Goal: Transaction & Acquisition: Purchase product/service

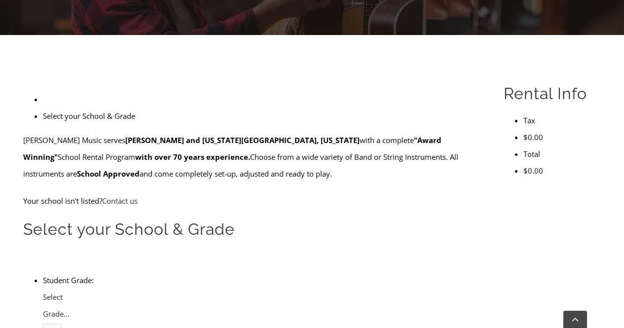
scroll to position [247, 0]
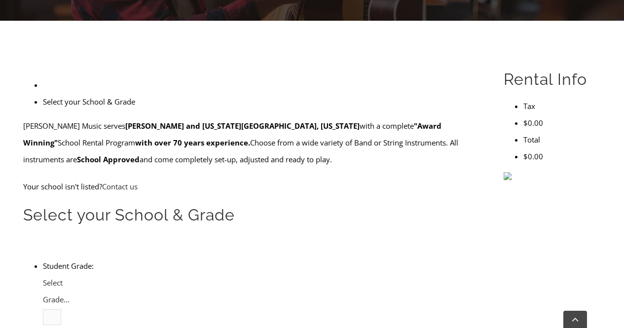
click at [242, 205] on h2 "Select your School & Grade" at bounding box center [252, 215] width 458 height 21
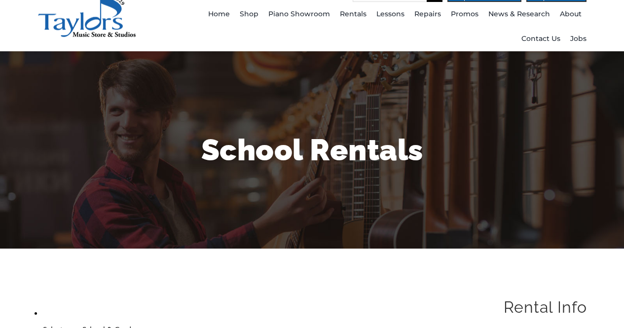
scroll to position [0, 0]
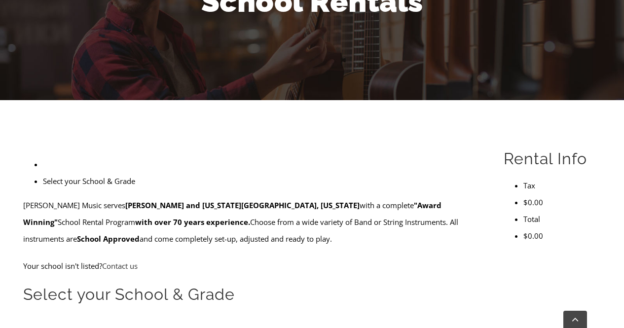
scroll to position [197, 0]
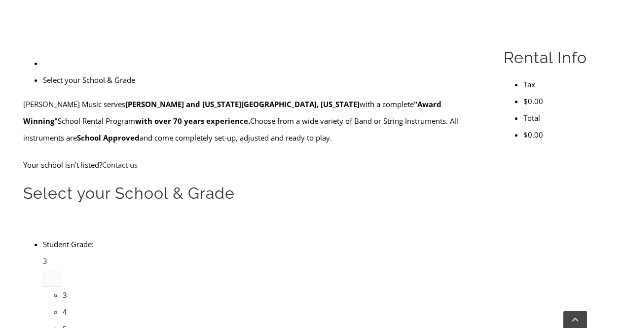
scroll to position [296, 0]
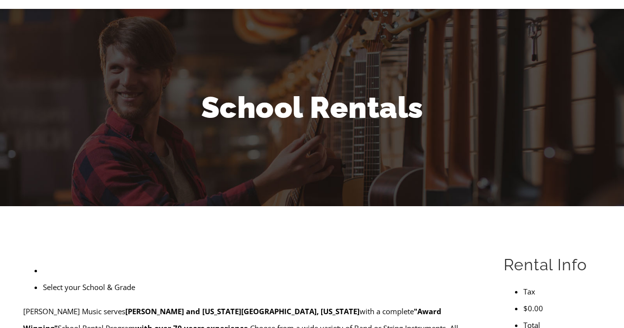
scroll to position [49, 0]
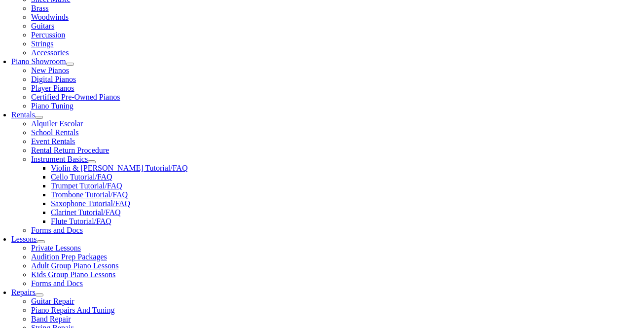
scroll to position [197, 0]
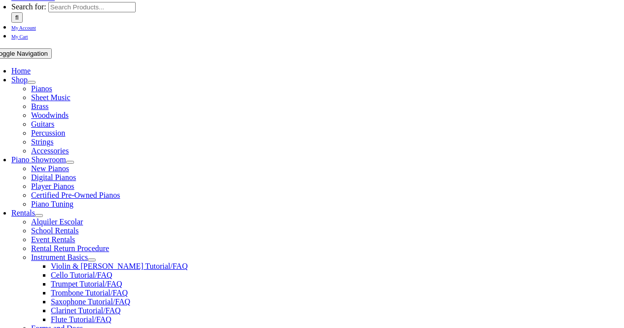
scroll to position [148, 0]
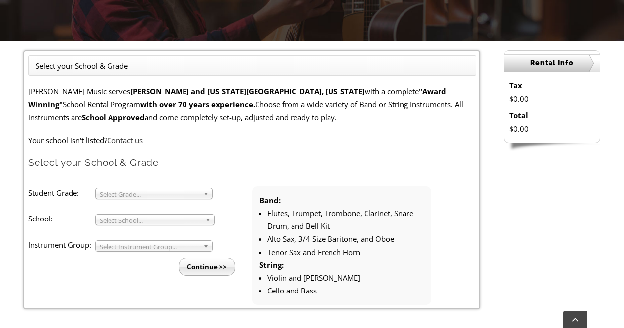
scroll to position [247, 0]
